Goal: Transaction & Acquisition: Book appointment/travel/reservation

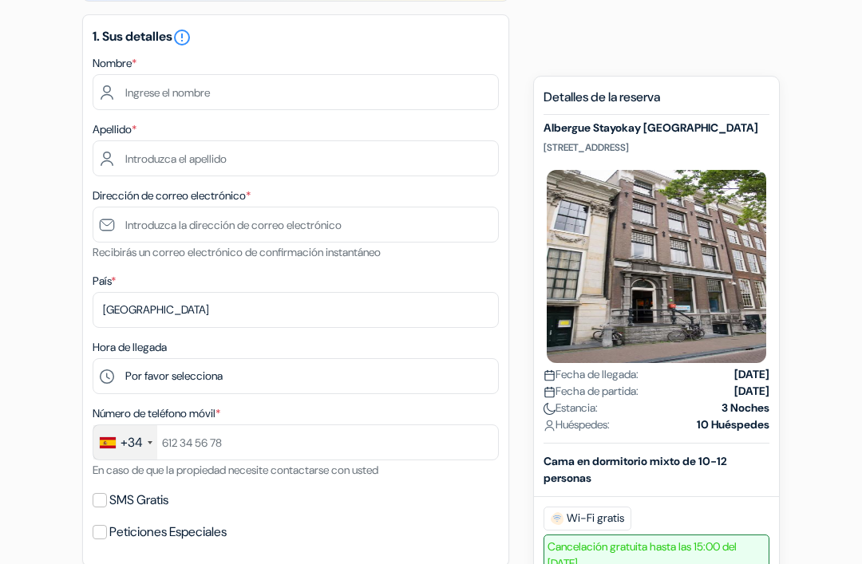
scroll to position [222, 0]
click at [219, 71] on div "Nombre *" at bounding box center [296, 82] width 406 height 57
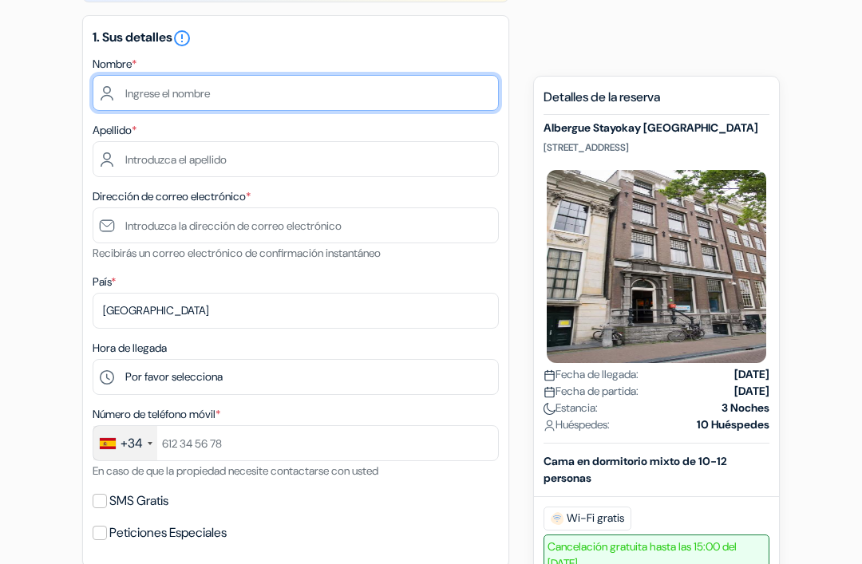
click at [265, 105] on input "text" at bounding box center [296, 93] width 406 height 36
type input "[PERSON_NAME]"
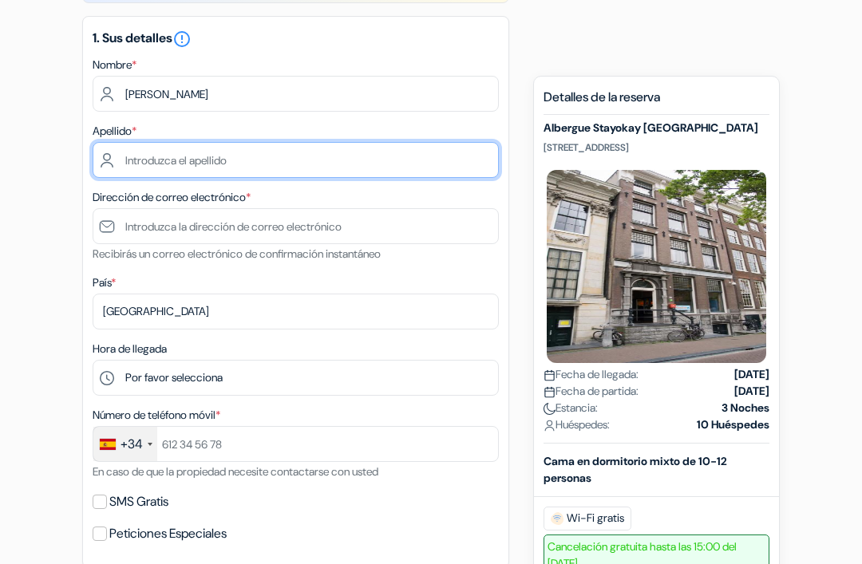
click at [359, 152] on input "text" at bounding box center [296, 160] width 406 height 36
type input "[PERSON_NAME]"
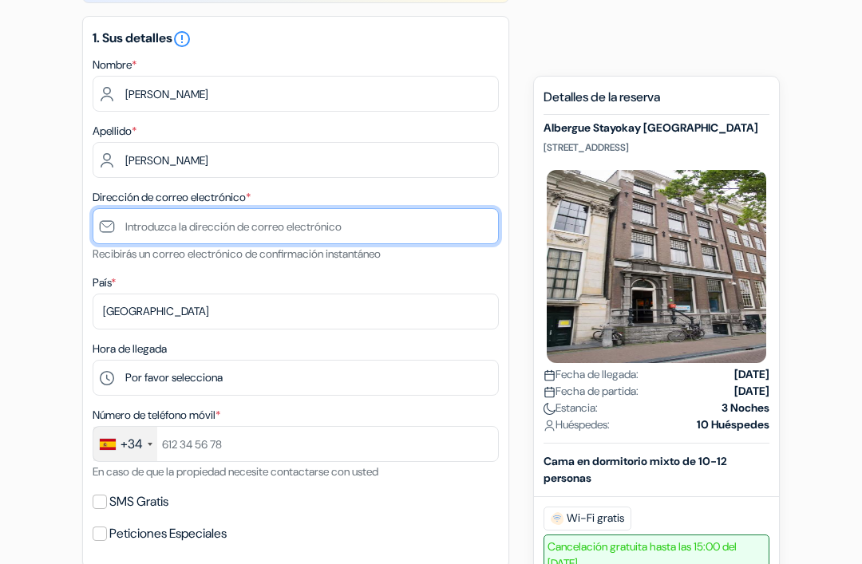
click at [148, 227] on input "text" at bounding box center [296, 226] width 406 height 36
type input "J"
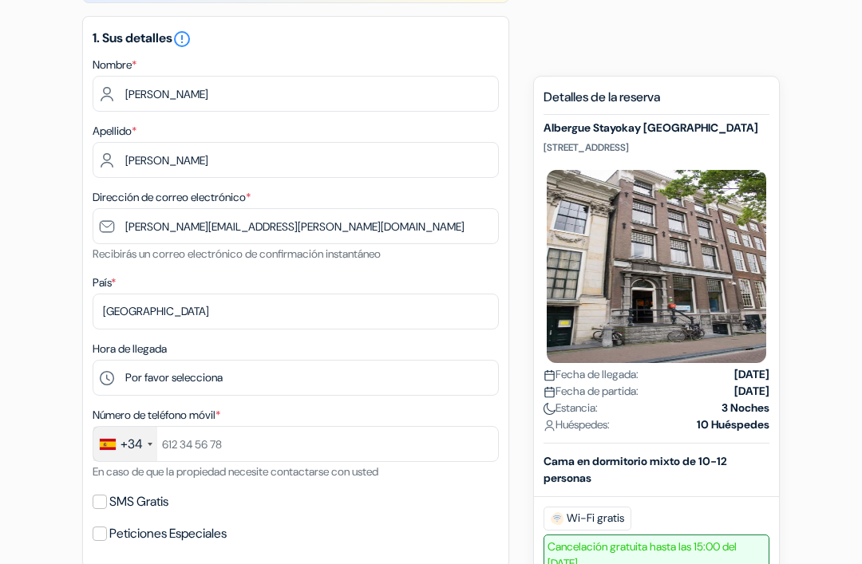
scroll to position [222, 0]
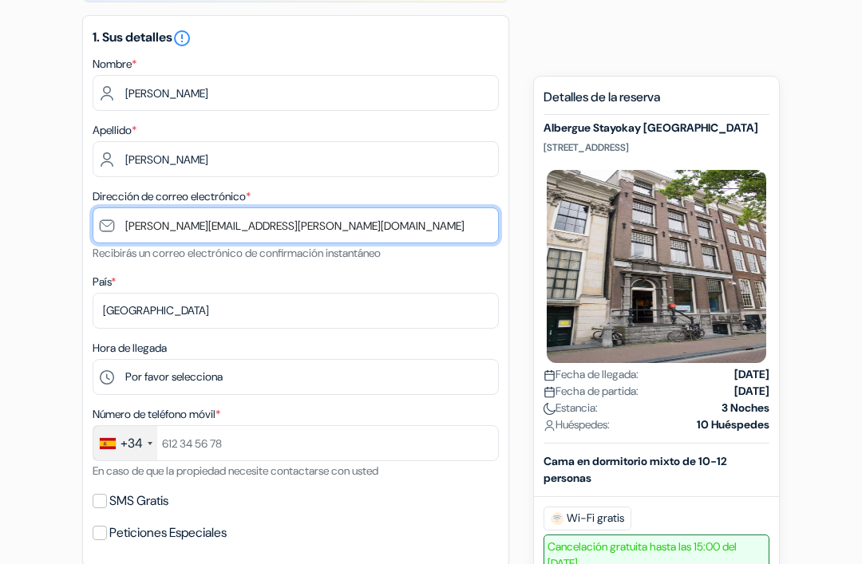
type input "[PERSON_NAME][EMAIL_ADDRESS][PERSON_NAME][DOMAIN_NAME]"
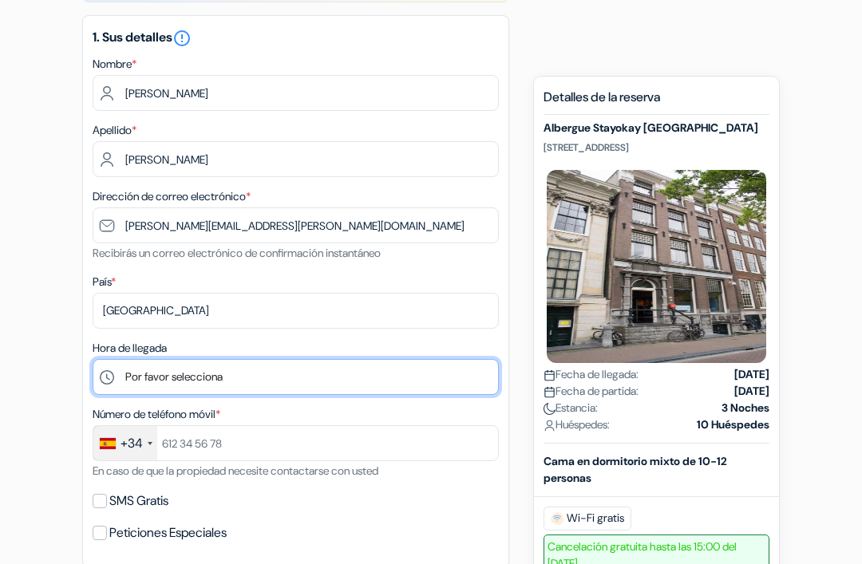
click at [258, 385] on select "Por favor selecciona 1:00 2:00 3:00 4:00 5:00 6:00 7:00 8:00 9:00 10:00 11:00 1…" at bounding box center [296, 377] width 406 height 36
select select "18"
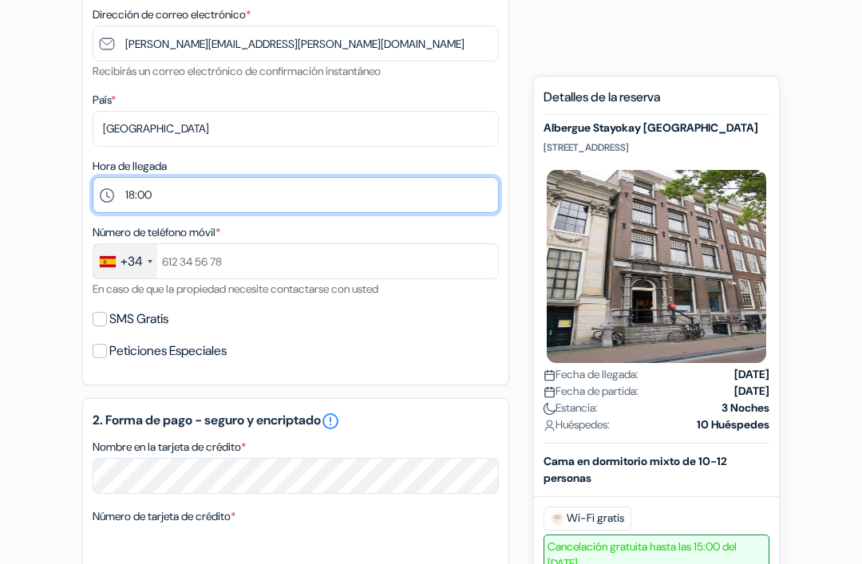
scroll to position [422, 0]
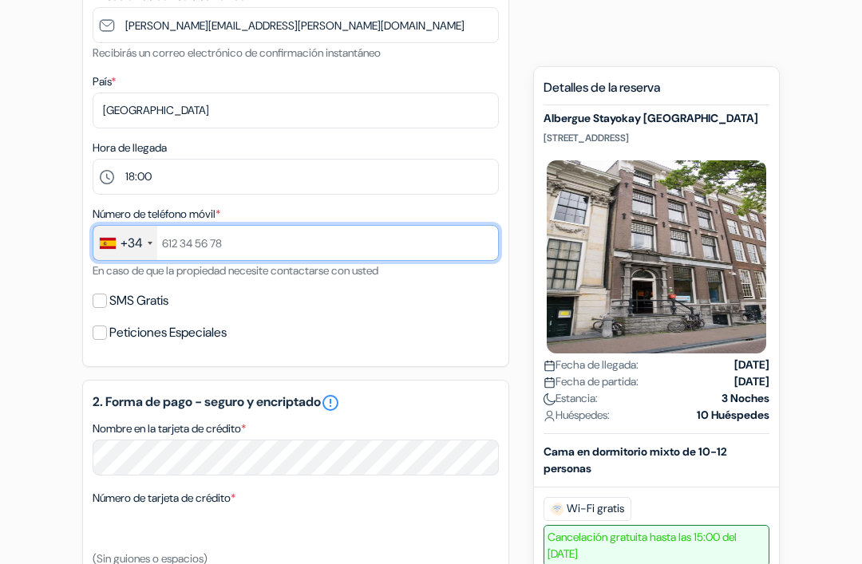
click at [259, 243] on input "text" at bounding box center [296, 243] width 406 height 36
type input "689111830"
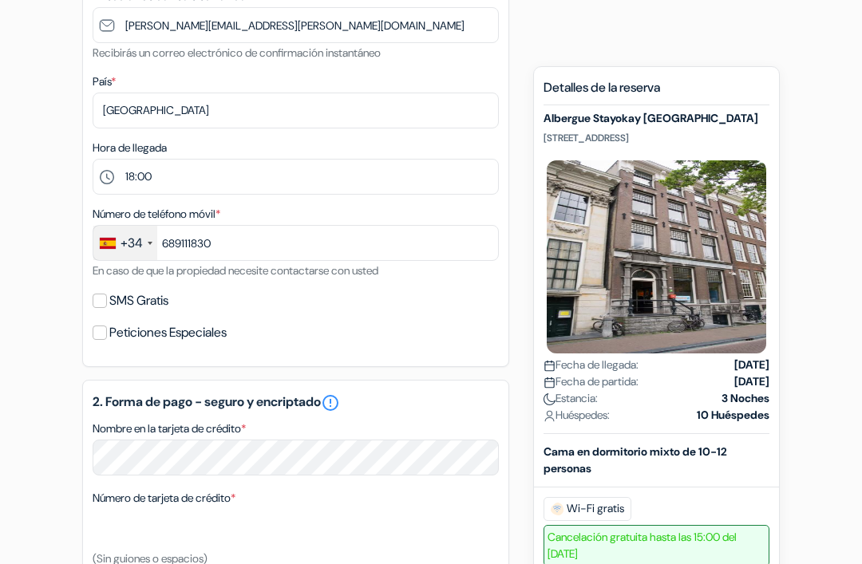
click at [115, 295] on label "SMS Gratis" at bounding box center [138, 301] width 59 height 22
click at [107, 295] on input "SMS Gratis" at bounding box center [100, 301] width 14 height 14
checkbox input "true"
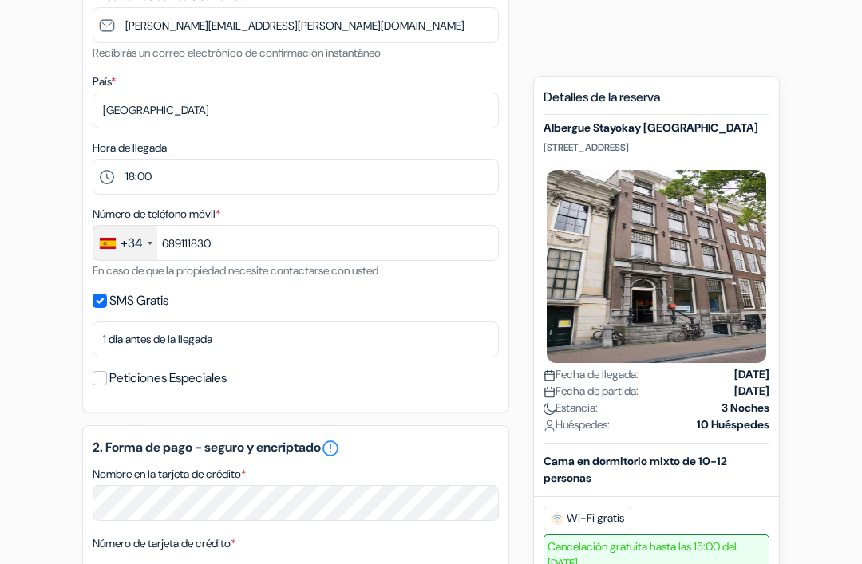
click at [115, 376] on label "Peticiones Especiales" at bounding box center [167, 378] width 117 height 22
click at [107, 376] on input "Peticiones Especiales" at bounding box center [100, 378] width 14 height 14
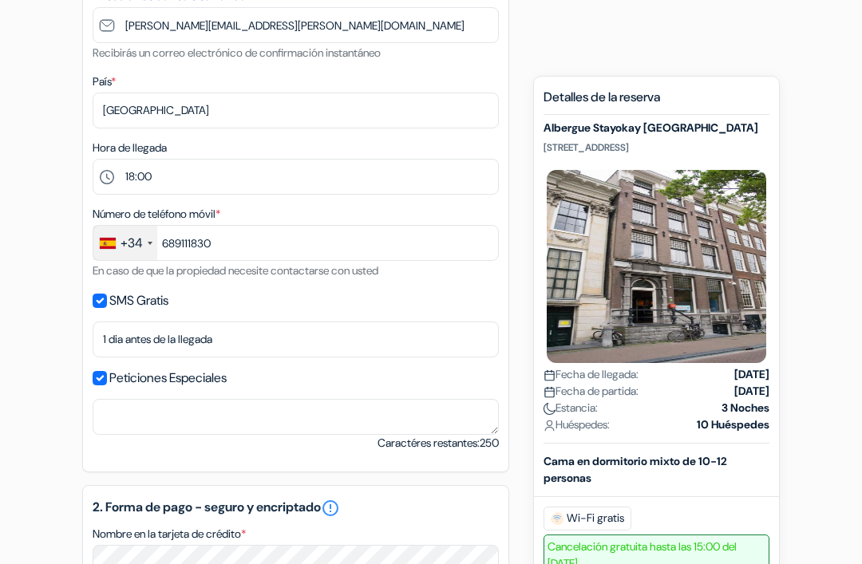
click at [113, 377] on label "Peticiones Especiales" at bounding box center [167, 378] width 117 height 22
click at [107, 377] on input "Peticiones Especiales" at bounding box center [100, 378] width 14 height 14
checkbox input "false"
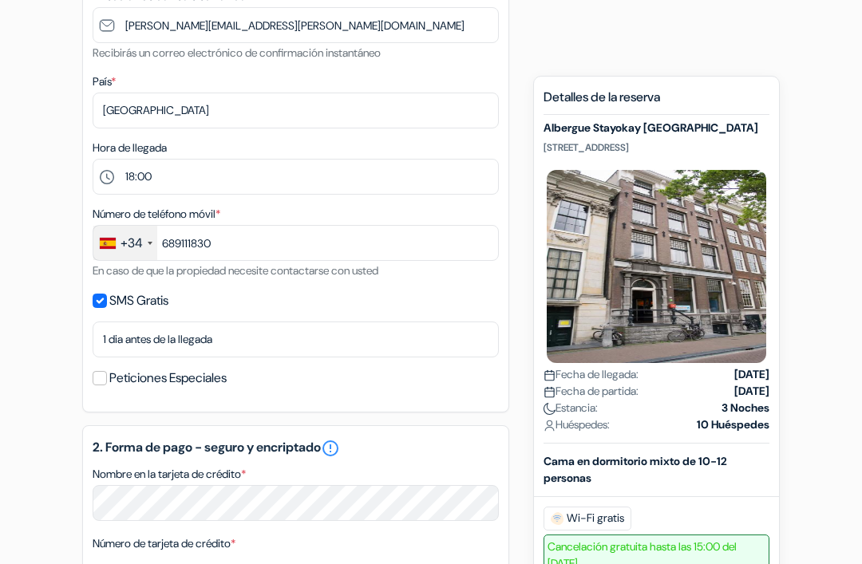
click at [116, 295] on label "SMS Gratis" at bounding box center [138, 301] width 59 height 22
click at [107, 295] on input "SMS Gratis" at bounding box center [100, 301] width 14 height 14
checkbox input "false"
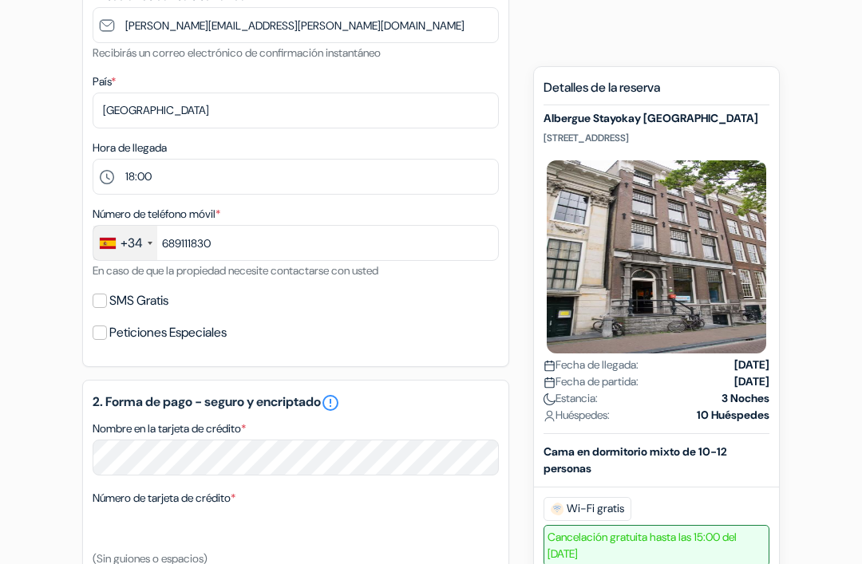
click at [100, 346] on div "1. Sus detalles error_outline Nombre * [PERSON_NAME] Apellido * [PERSON_NAME] D…" at bounding box center [295, 91] width 427 height 552
click at [103, 326] on input "Peticiones Especiales" at bounding box center [100, 333] width 14 height 14
checkbox input "true"
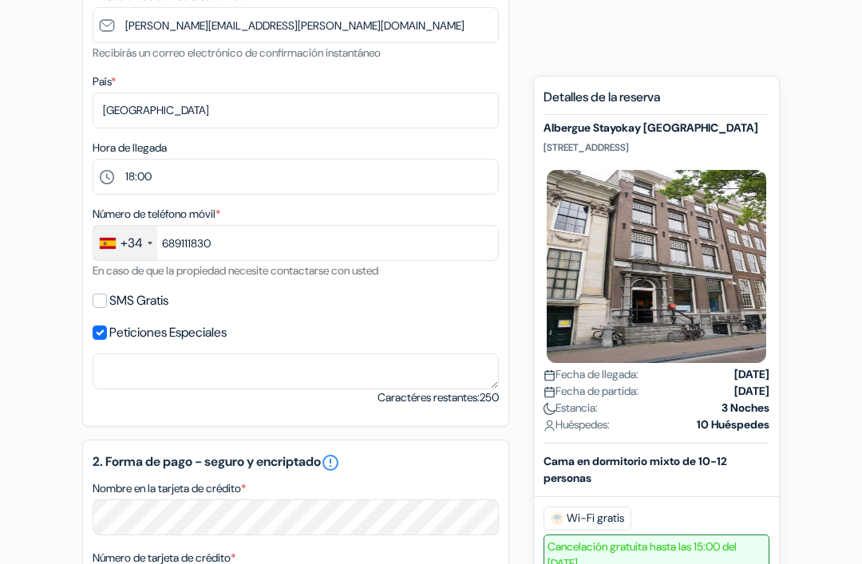
click at [101, 294] on input "SMS Gratis" at bounding box center [100, 301] width 14 height 14
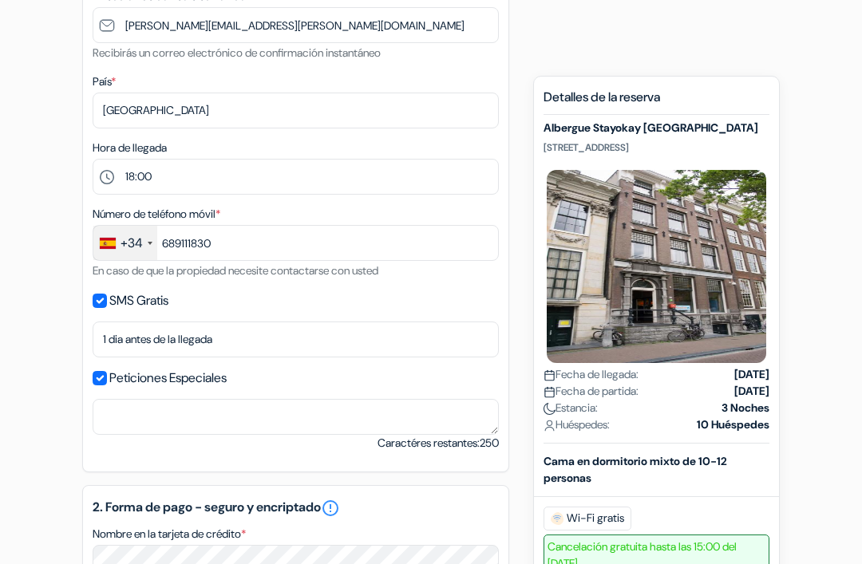
click at [98, 297] on input "SMS Gratis" at bounding box center [100, 301] width 14 height 14
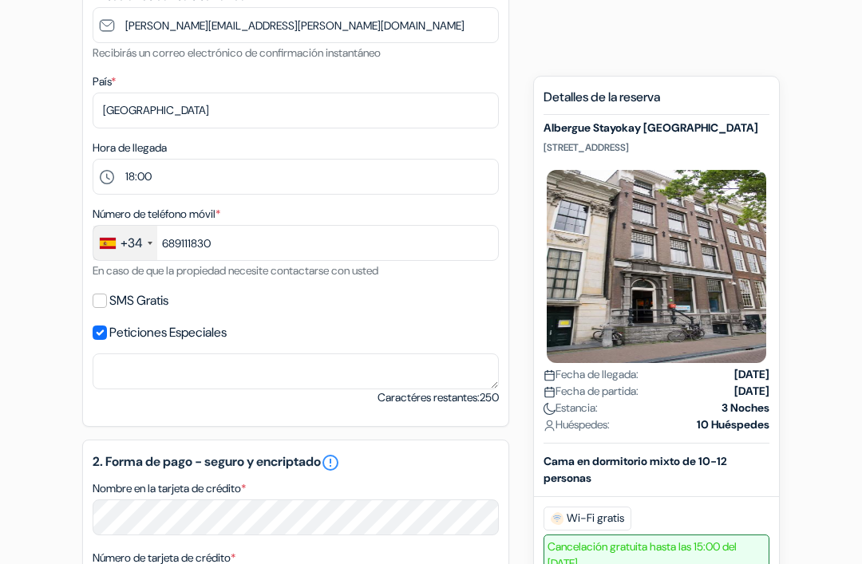
click at [89, 294] on div "1. Sus detalles error_outline Nombre * [PERSON_NAME] Apellido * [PERSON_NAME] D…" at bounding box center [295, 121] width 427 height 612
click at [110, 300] on label "SMS Gratis" at bounding box center [138, 301] width 59 height 22
click at [107, 300] on input "SMS Gratis" at bounding box center [100, 301] width 14 height 14
checkbox input "true"
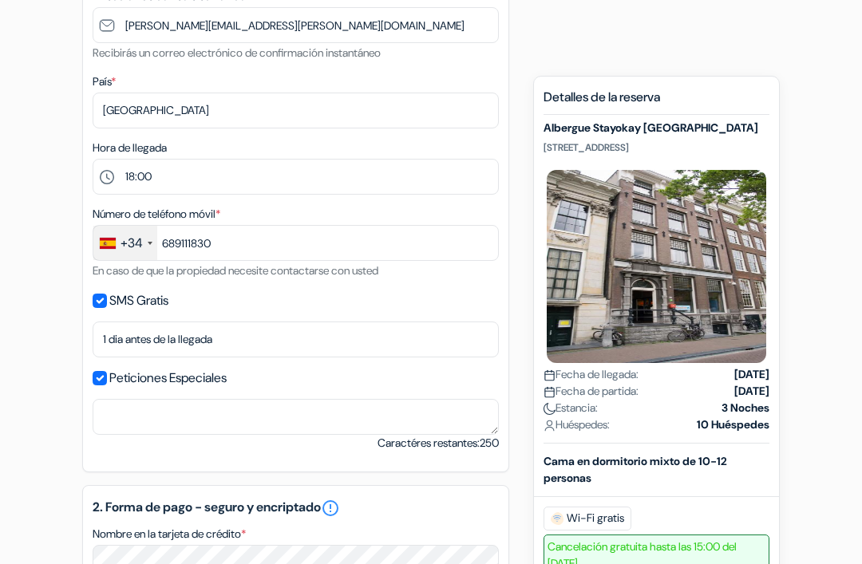
click at [103, 371] on input "Peticiones Especiales" at bounding box center [100, 378] width 14 height 14
checkbox input "false"
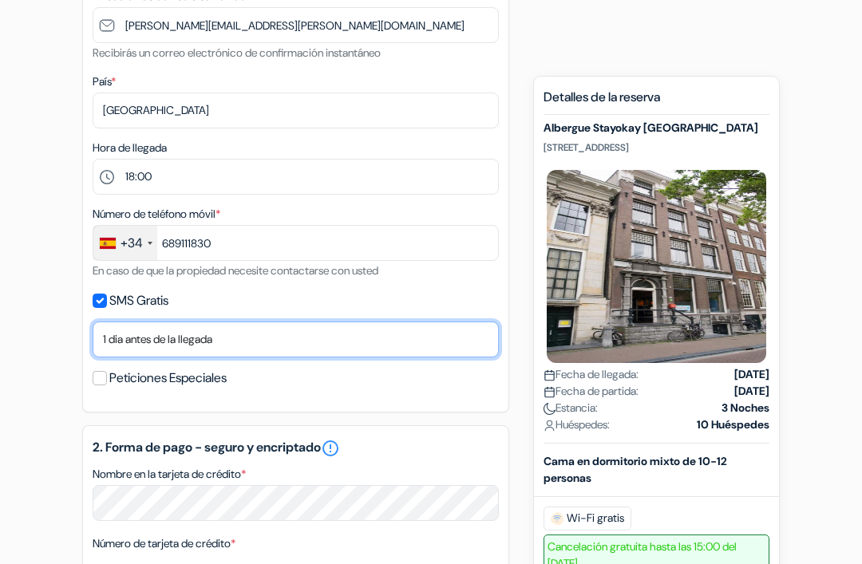
click at [171, 346] on select "No gracias Enviar ahora Llegada 1 dia antes de la llegada 2 días antes de la ll…" at bounding box center [296, 340] width 406 height 36
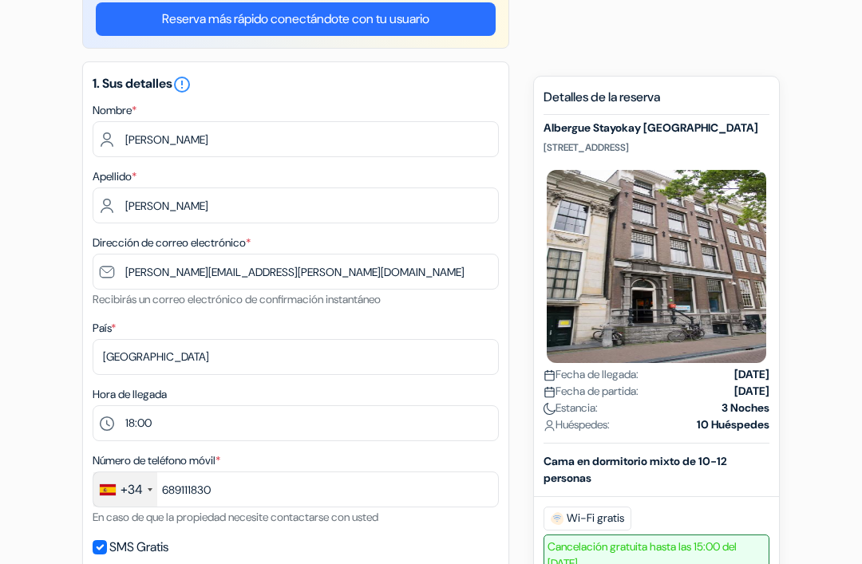
scroll to position [175, 0]
